Goal: Find specific page/section: Find specific page/section

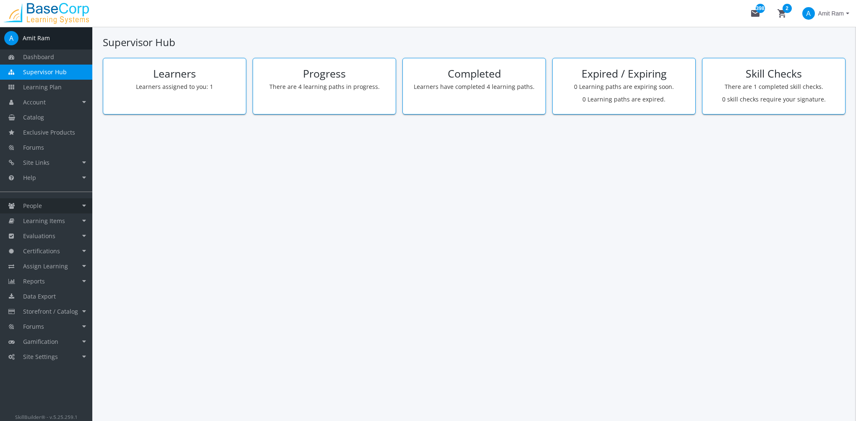
click at [42, 207] on link "People" at bounding box center [46, 206] width 92 height 15
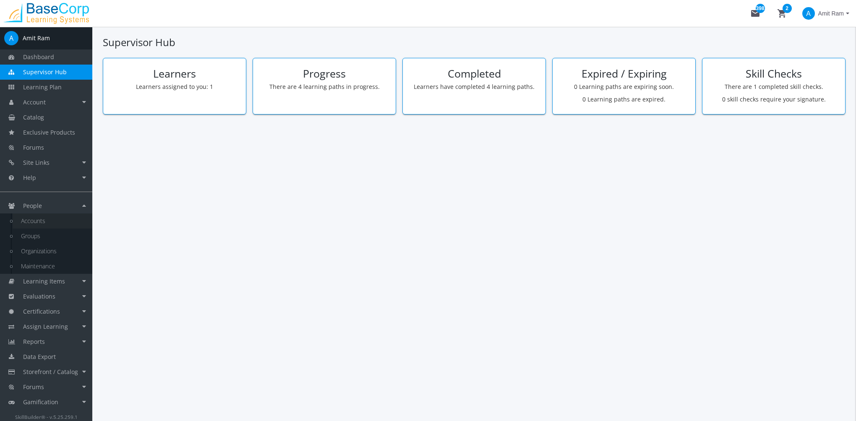
click at [35, 221] on link "Accounts" at bounding box center [53, 221] width 80 height 15
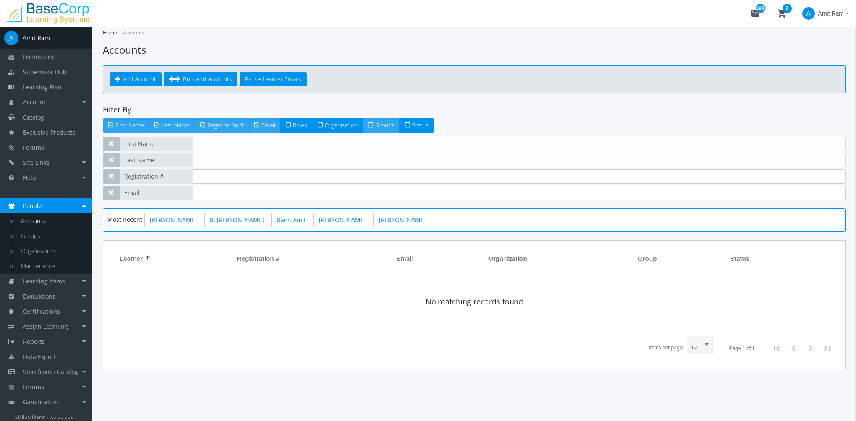
click at [387, 125] on span "Groups" at bounding box center [384, 125] width 19 height 8
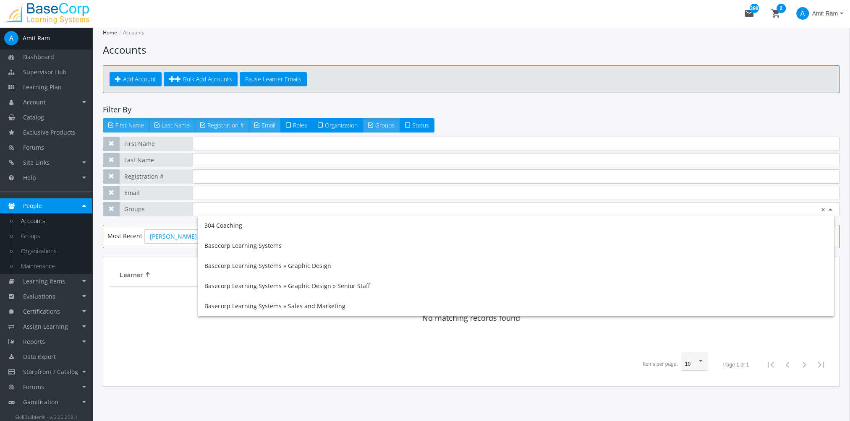
click at [239, 208] on input "text" at bounding box center [516, 209] width 636 height 8
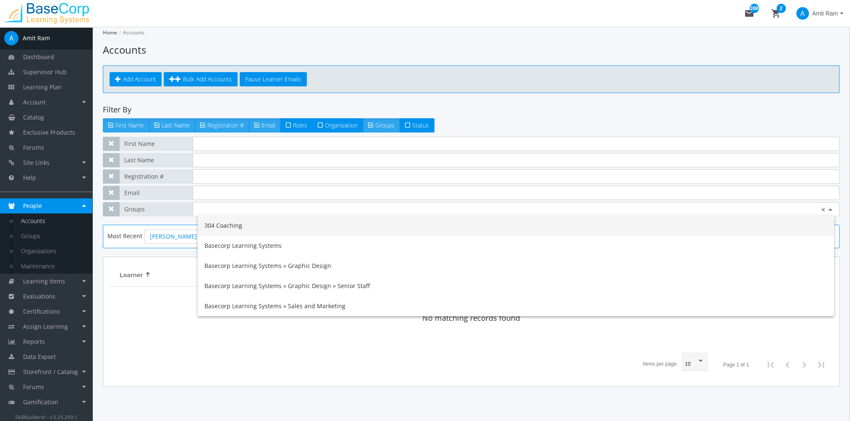
click at [250, 230] on div "304 Coaching" at bounding box center [516, 226] width 636 height 20
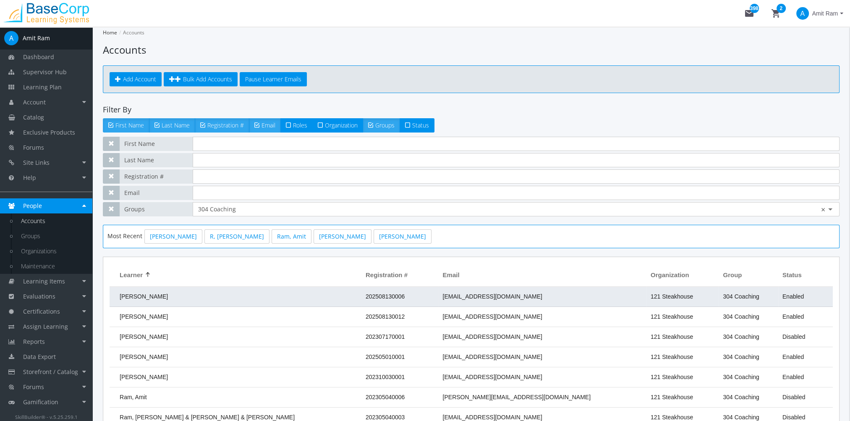
click at [251, 299] on td "[PERSON_NAME]" at bounding box center [236, 297] width 252 height 20
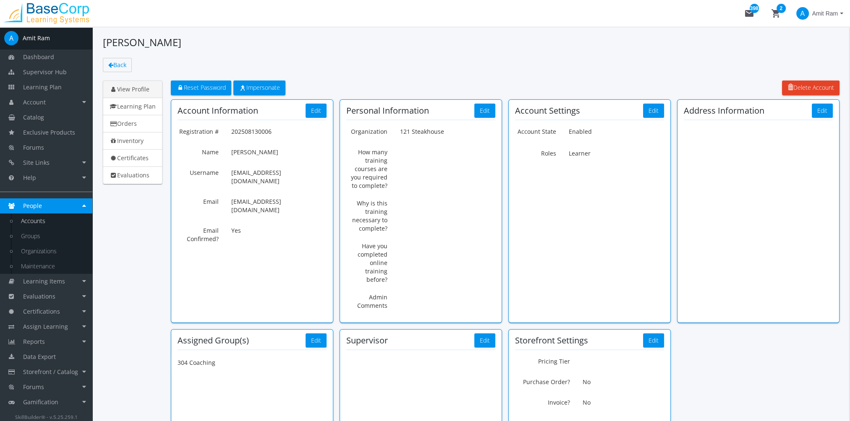
drag, startPoint x: 285, startPoint y: 152, endPoint x: 233, endPoint y: 132, distance: 55.5
click at [233, 132] on div "Registration # 202508130006 Name [PERSON_NAME] Username [EMAIL_ADDRESS][DOMAIN_…" at bounding box center [252, 184] width 149 height 119
click at [291, 161] on div "Registration # 202508130006 Name [PERSON_NAME] Username [EMAIL_ADDRESS][DOMAIN_…" at bounding box center [252, 184] width 149 height 119
click at [284, 154] on p "[PERSON_NAME]" at bounding box center [278, 152] width 95 height 14
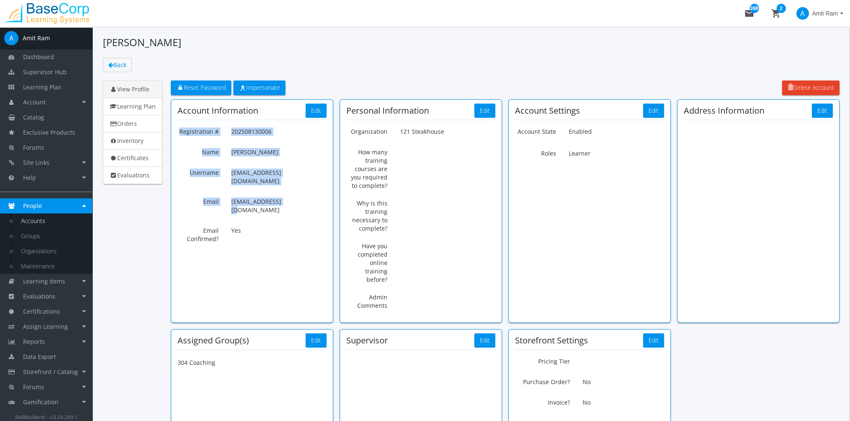
drag, startPoint x: 274, startPoint y: 188, endPoint x: 190, endPoint y: 133, distance: 99.9
click at [181, 133] on div "Registration # 202508130006 Name [PERSON_NAME] Username [EMAIL_ADDRESS][DOMAIN_…" at bounding box center [252, 184] width 149 height 119
copy div "Registration # 202508130006 Name [PERSON_NAME] Username [EMAIL_ADDRESS][DOMAIN_…"
click at [825, 15] on span "Amit Ram" at bounding box center [825, 13] width 26 height 15
click at [816, 70] on link "Sign Out" at bounding box center [809, 74] width 76 height 9
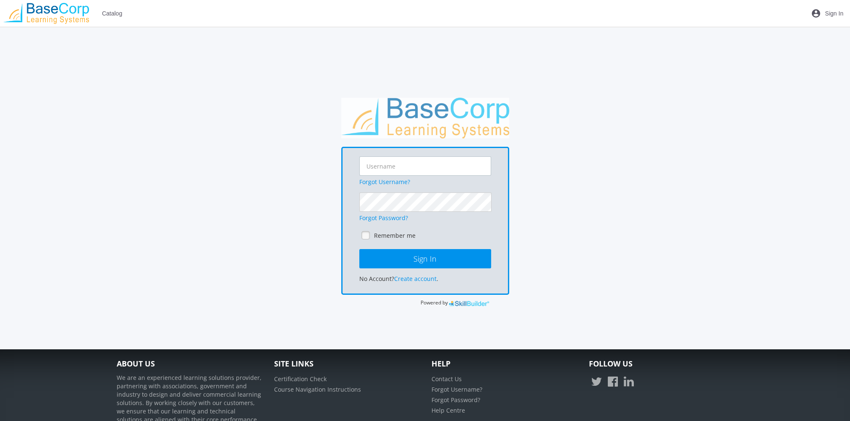
click at [435, 170] on input "text" at bounding box center [425, 166] width 132 height 19
type input "[EMAIL_ADDRESS][DOMAIN_NAME]"
click at [359, 249] on button "Sign In" at bounding box center [425, 258] width 132 height 19
